Goal: Find specific fact: Find specific fact

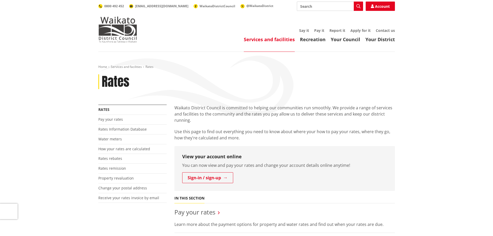
click at [115, 132] on li "Rates Information Database" at bounding box center [132, 129] width 68 height 10
click at [115, 130] on link "Rates Information Database" at bounding box center [122, 128] width 48 height 5
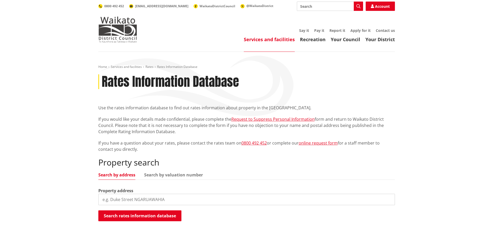
click at [123, 196] on input "search" at bounding box center [246, 198] width 296 height 11
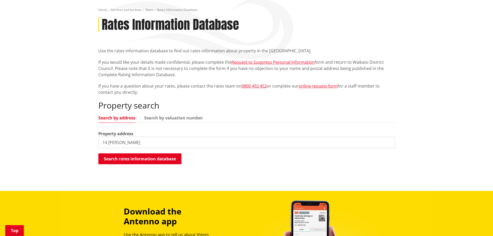
scroll to position [65, 0]
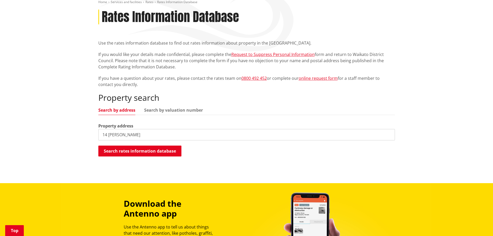
type input "14 [PERSON_NAME]"
click at [149, 149] on button "Search rates information database" at bounding box center [139, 150] width 83 height 11
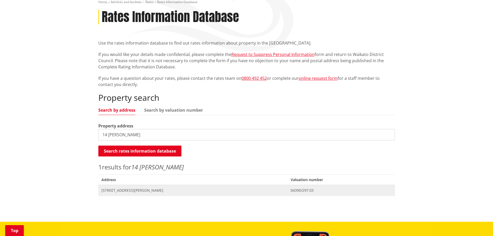
drag, startPoint x: 135, startPoint y: 191, endPoint x: 150, endPoint y: 190, distance: 15.0
click at [135, 191] on span "[STREET_ADDRESS][PERSON_NAME]" at bounding box center [192, 190] width 183 height 5
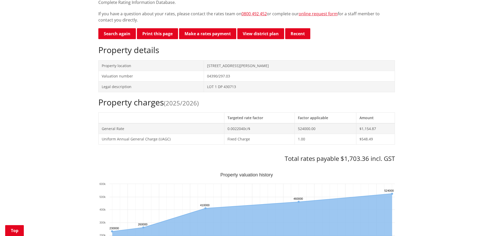
scroll to position [146, 0]
